Goal: Download file/media

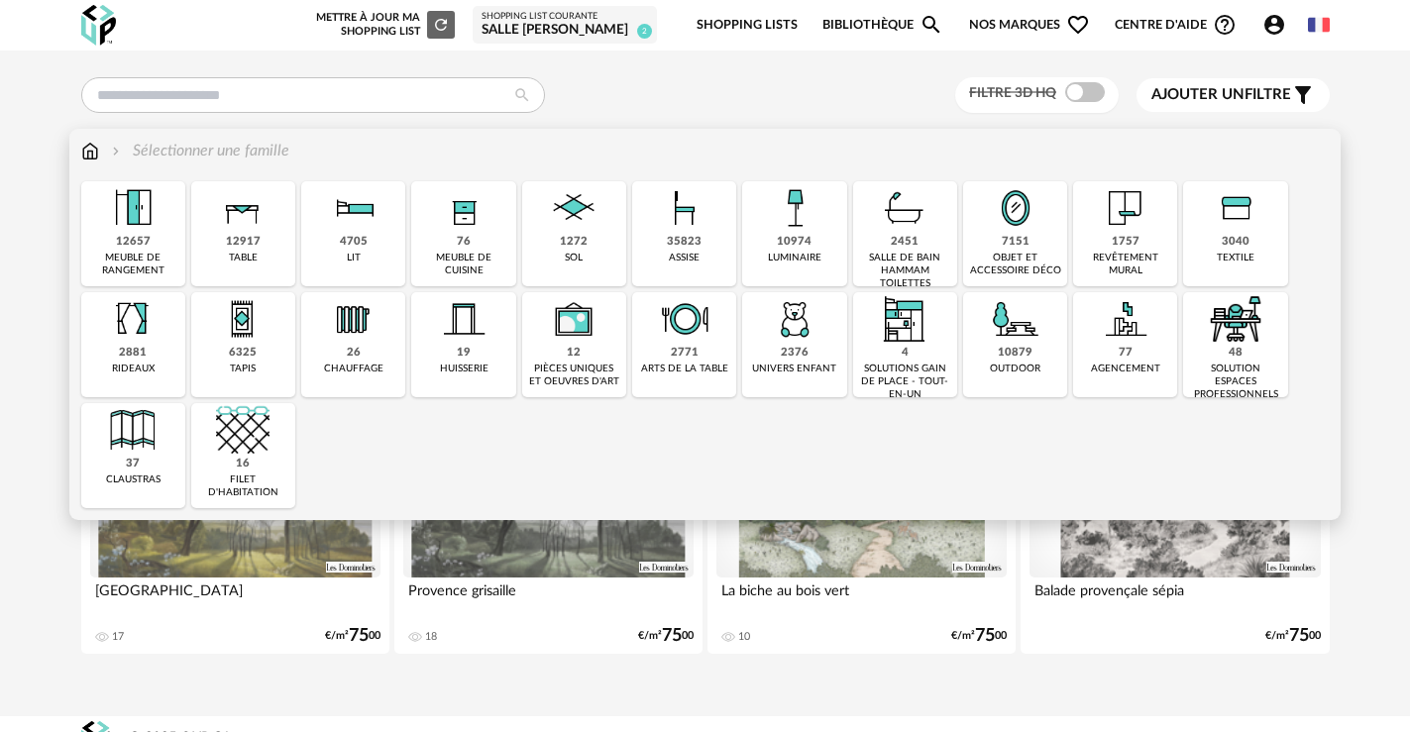
click at [893, 243] on div "2451" at bounding box center [905, 242] width 28 height 15
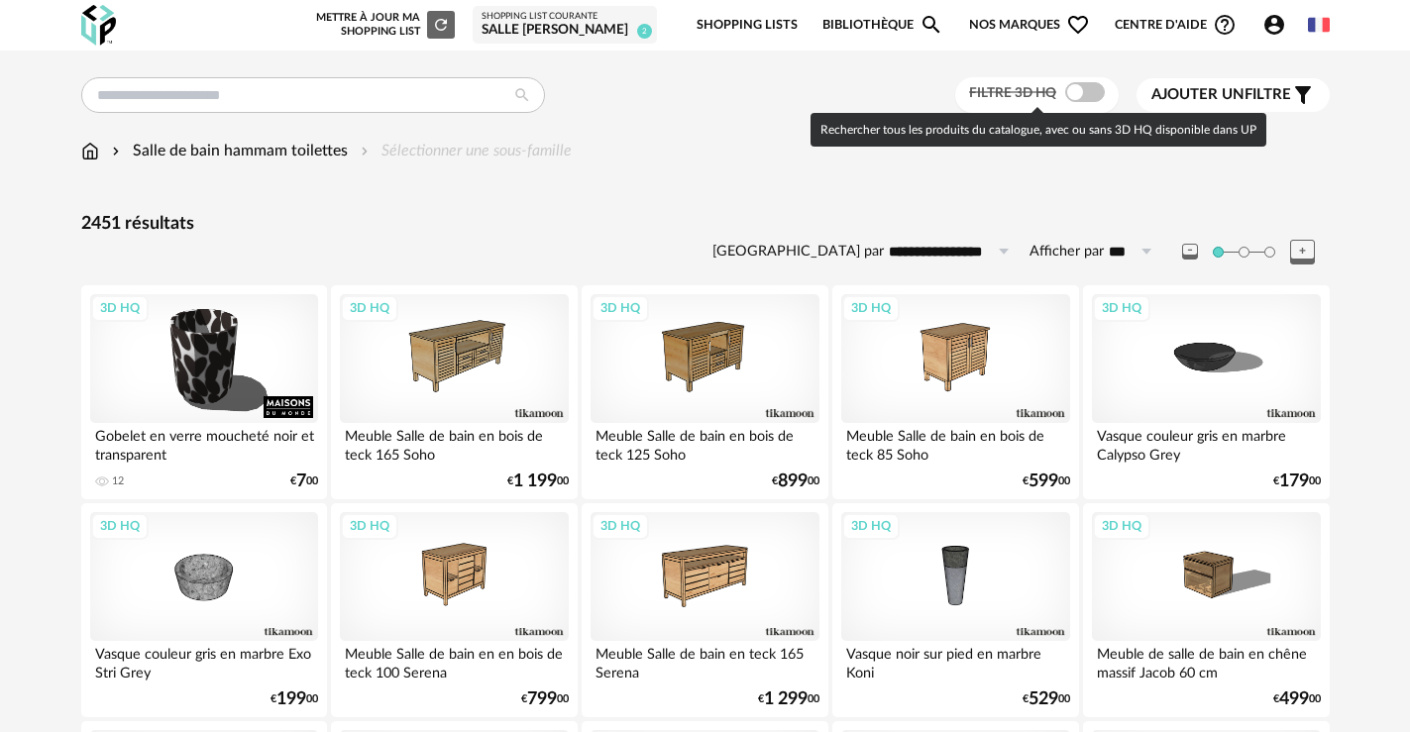
click at [1073, 91] on span at bounding box center [1085, 92] width 40 height 20
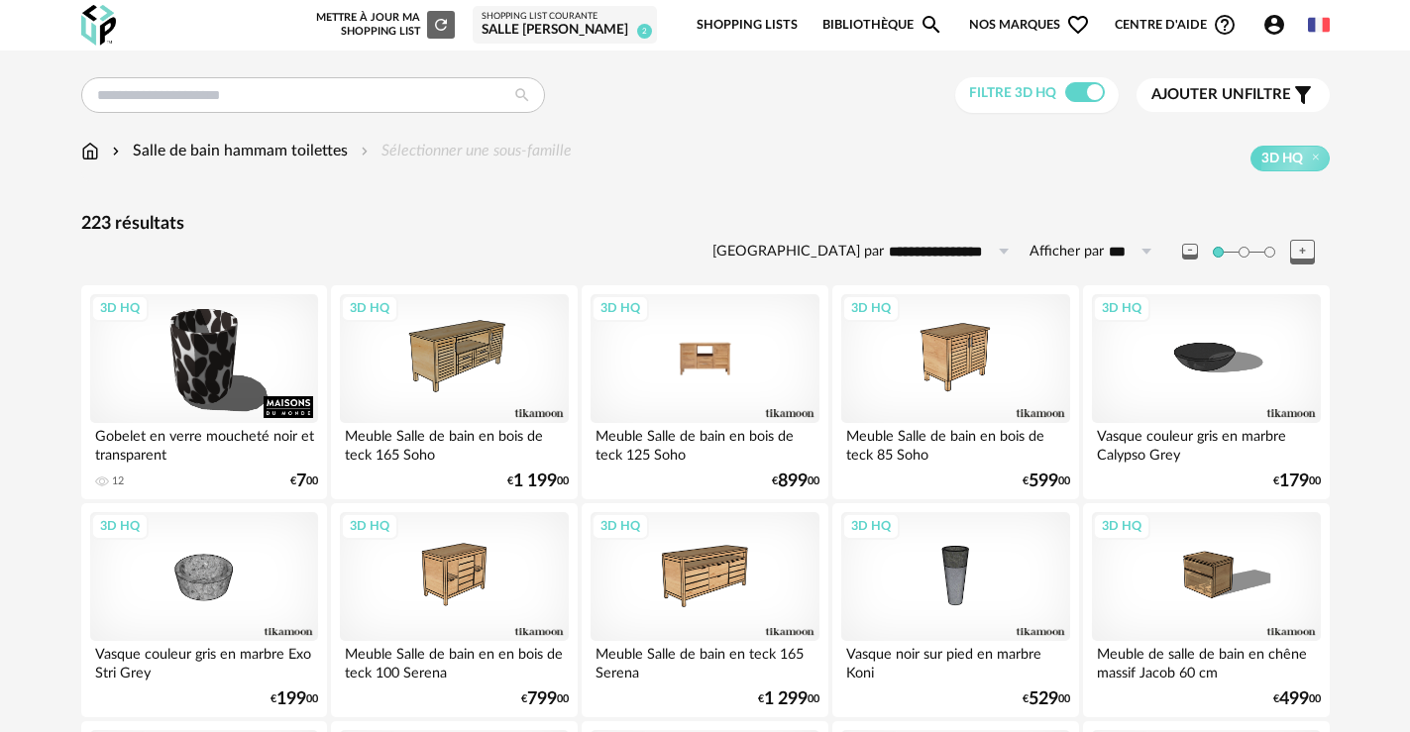
click at [725, 367] on div "3D HQ" at bounding box center [705, 358] width 228 height 129
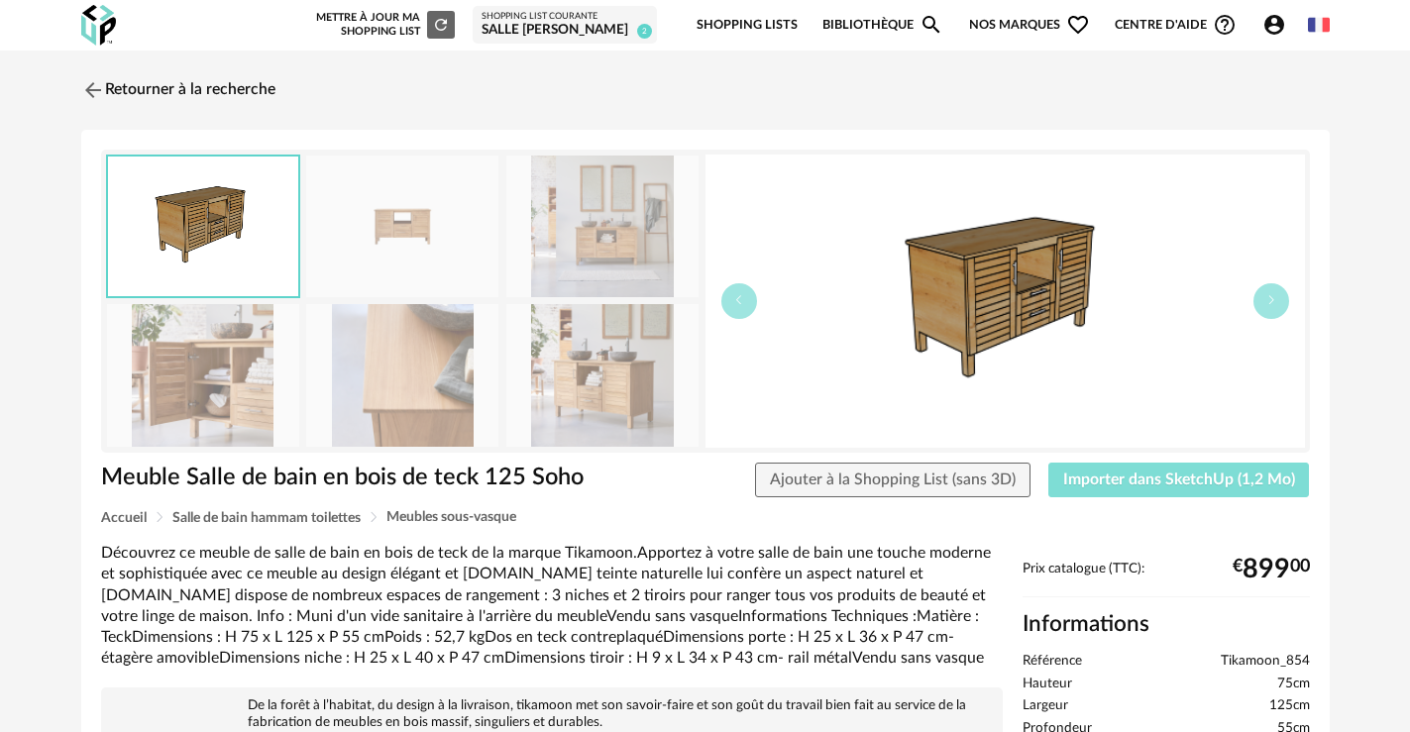
click at [1134, 481] on span "Importer dans SketchUp (1,2 Mo)" at bounding box center [1179, 480] width 232 height 16
click at [114, 88] on link "Retourner à la recherche" at bounding box center [173, 90] width 194 height 44
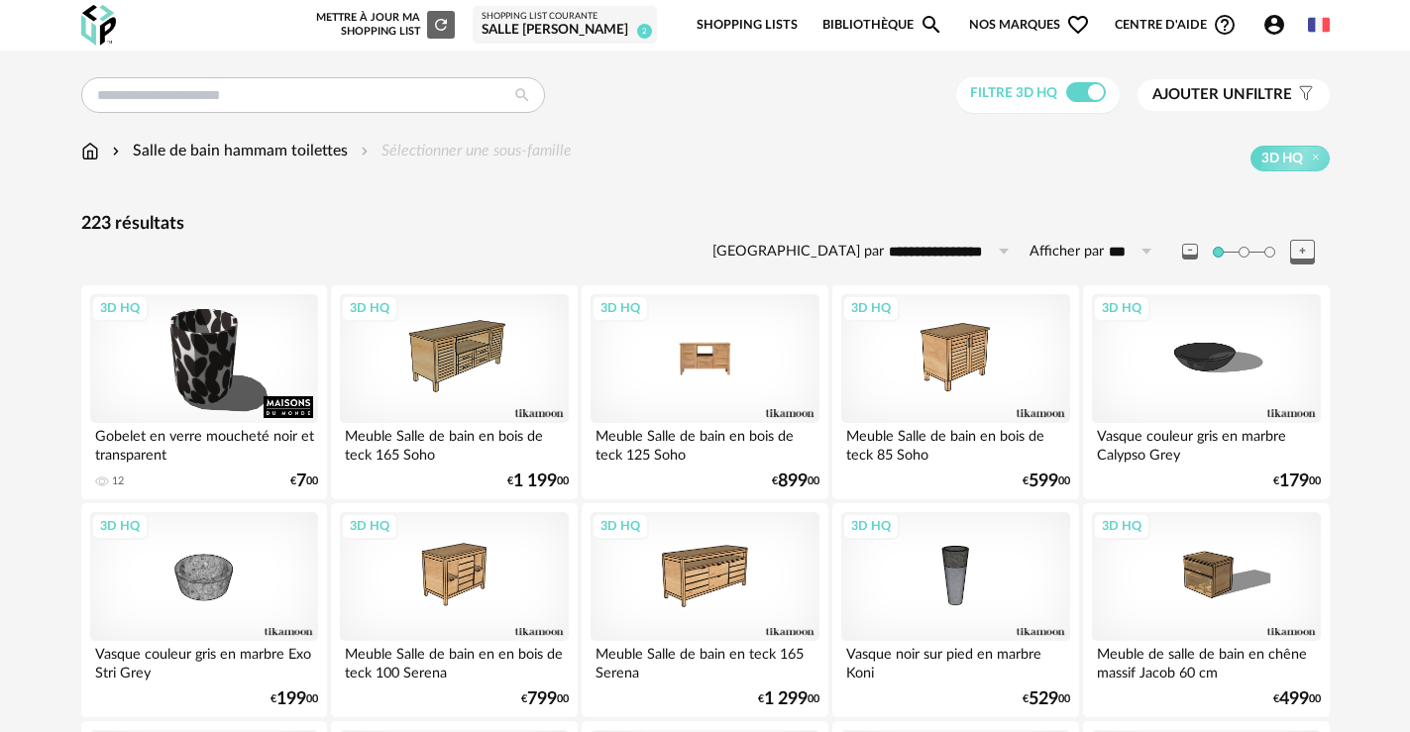
click at [731, 355] on div "3D HQ" at bounding box center [705, 358] width 228 height 129
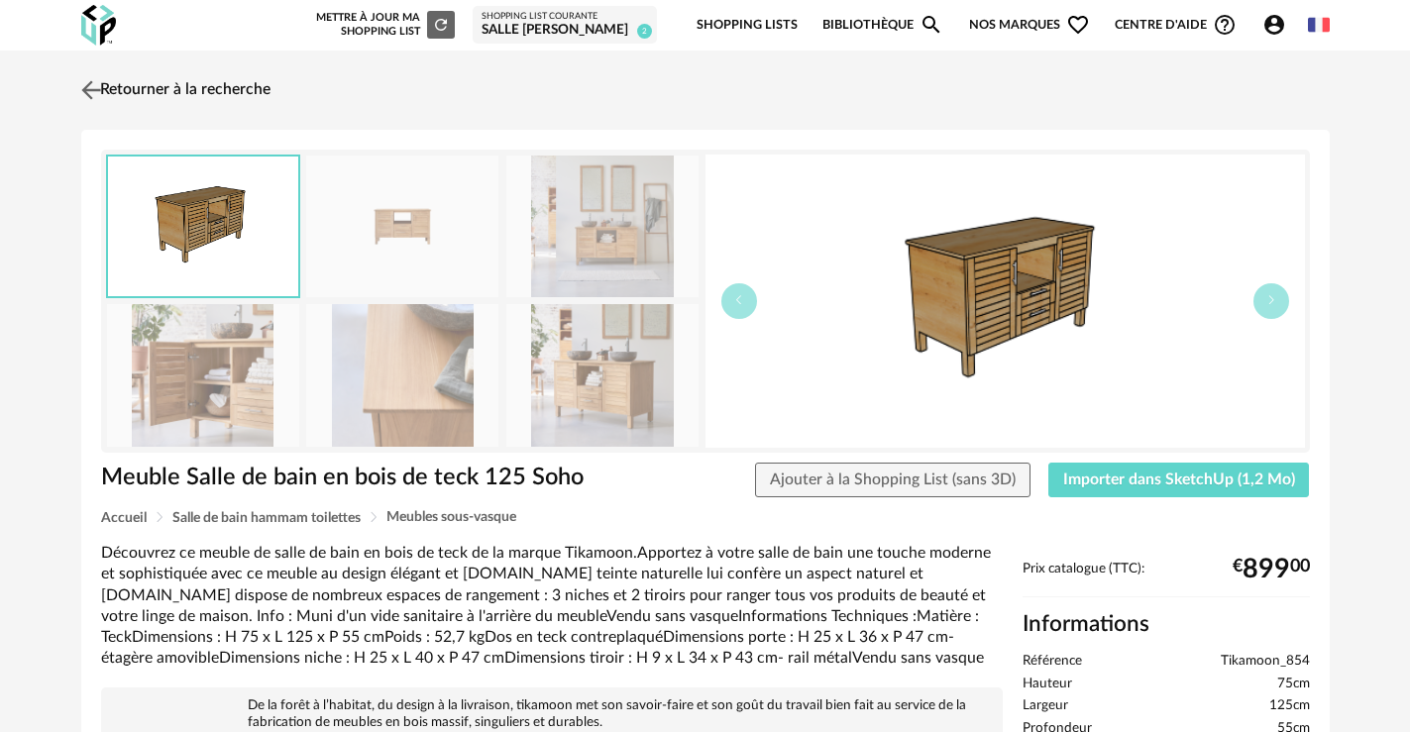
click at [101, 93] on img at bounding box center [90, 89] width 29 height 29
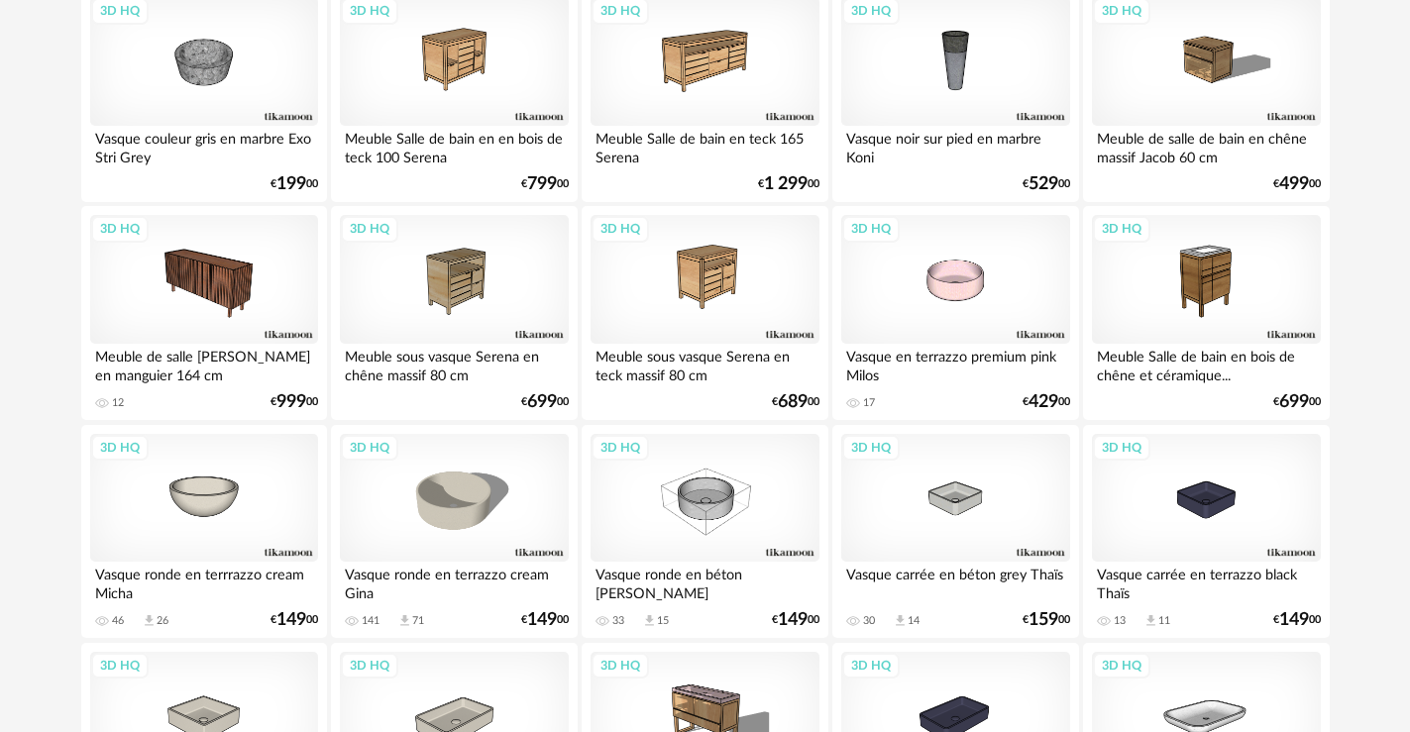
scroll to position [568, 0]
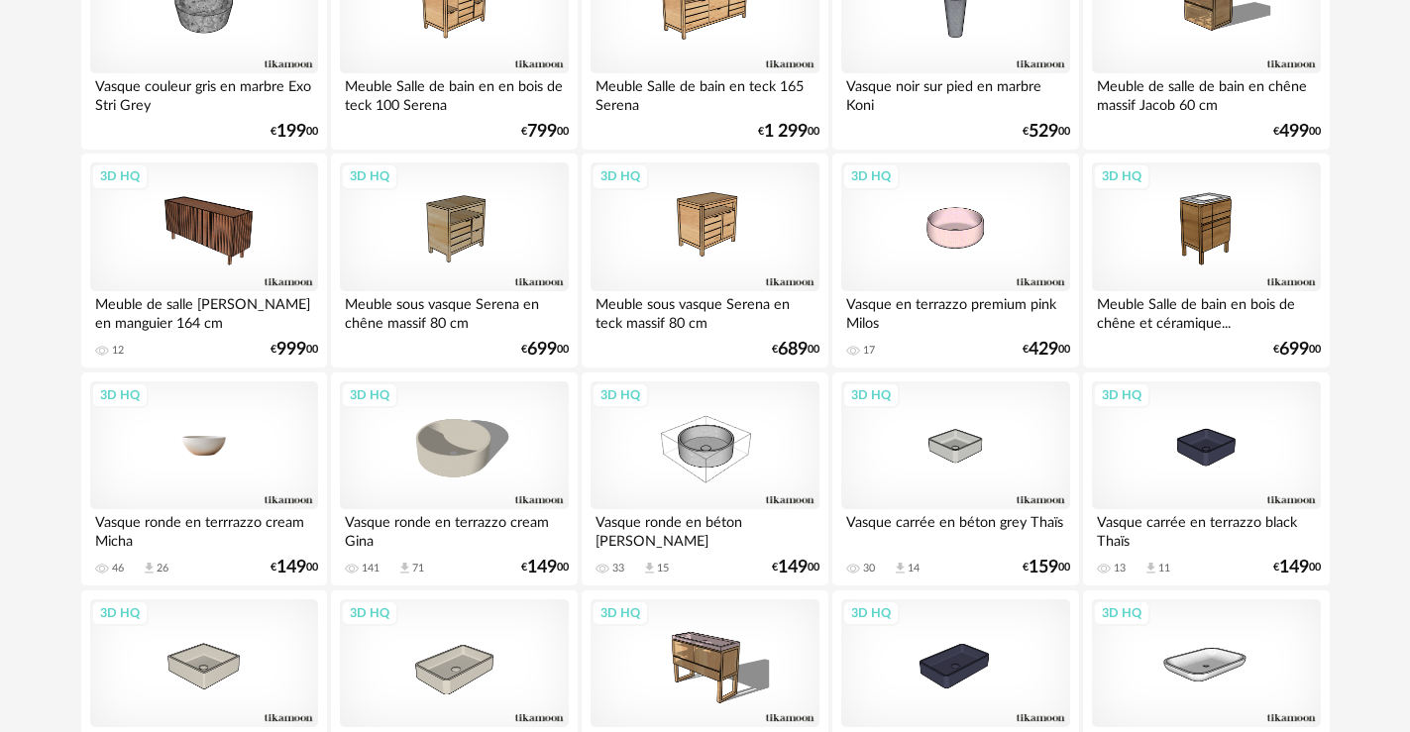
click at [168, 448] on div "3D HQ" at bounding box center [204, 445] width 228 height 129
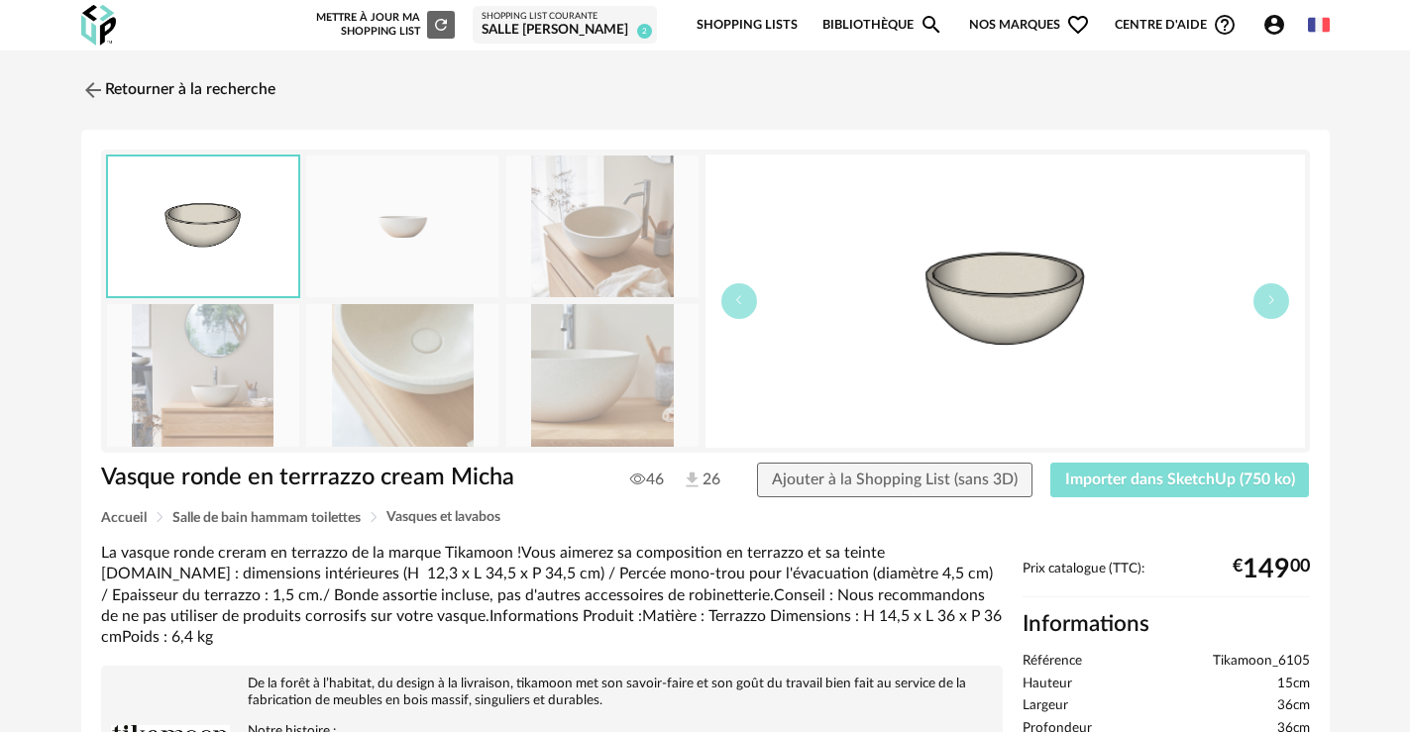
click at [1191, 482] on span "Importer dans SketchUp (750 ko)" at bounding box center [1180, 480] width 230 height 16
